Goal: Navigation & Orientation: Find specific page/section

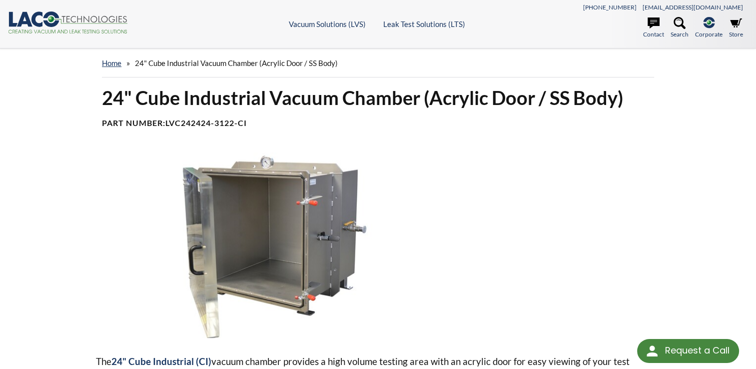
click at [62, 24] on icon ".cls-1{fill:#193661;}.cls-2{fill:#58595b;}.cls-3{fill:url(#radial-gradient);}.c…" at bounding box center [68, 22] width 120 height 22
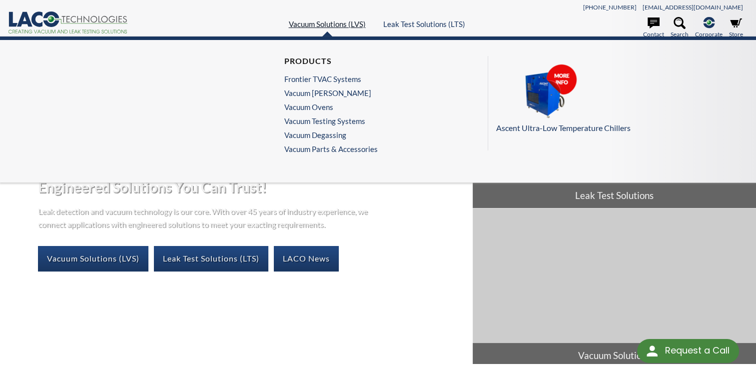
click at [316, 19] on link "Vacuum Solutions (LVS)" at bounding box center [327, 23] width 77 height 9
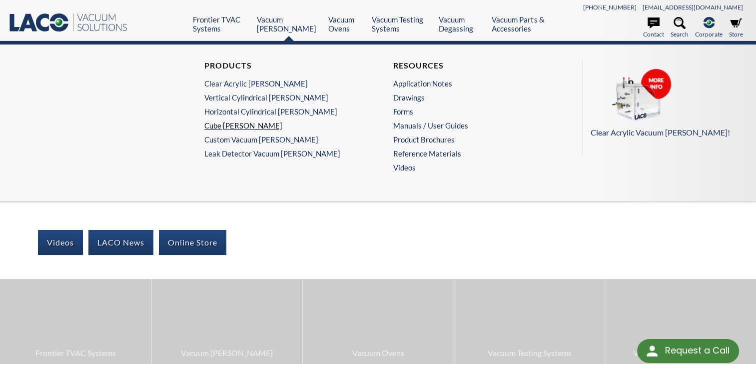
click at [234, 123] on link "Cube Chambers" at bounding box center [281, 125] width 154 height 9
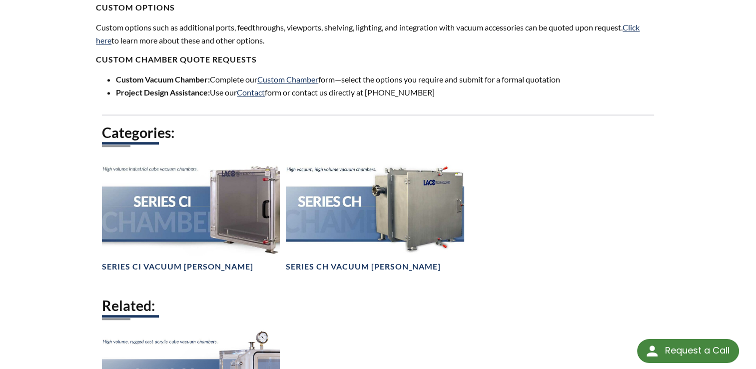
scroll to position [649, 0]
